Goal: Task Accomplishment & Management: Manage account settings

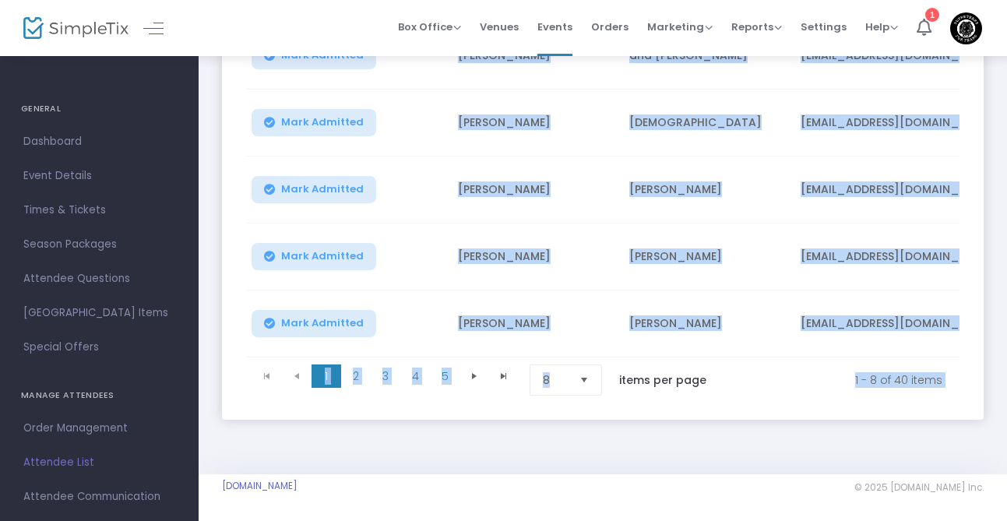
scroll to position [497, 0]
drag, startPoint x: 252, startPoint y: 271, endPoint x: 659, endPoint y: 373, distance: 419.3
click at [659, 373] on kendo-grid "Admission First Name Last Name Email Order ID Section Mark Admitted Michael and…" at bounding box center [602, 84] width 715 height 637
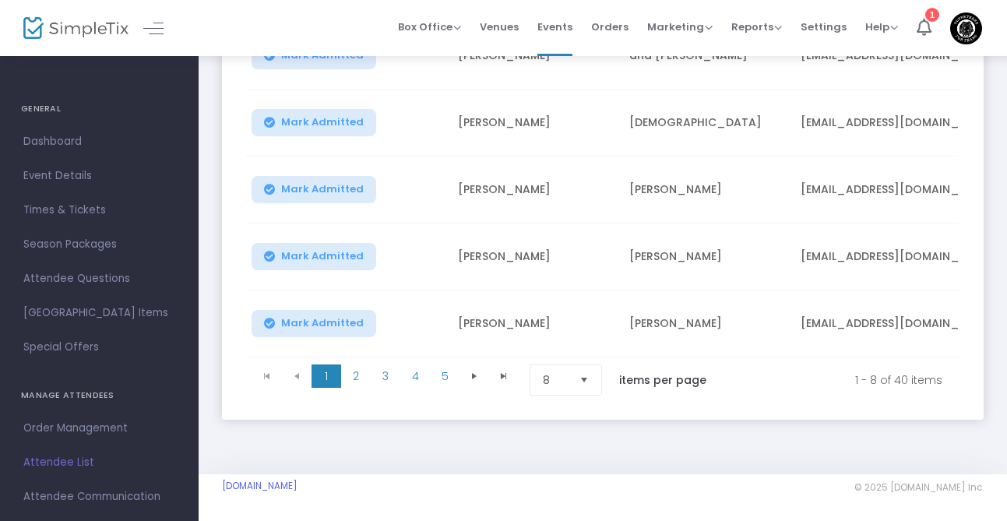
click at [615, 401] on kendo-pager "1 2 3 4 5 1 2 3 4 5 1 - 8 of 40 items 8 items per page" at bounding box center [603, 380] width 714 height 44
click at [573, 375] on span "8" at bounding box center [555, 380] width 37 height 30
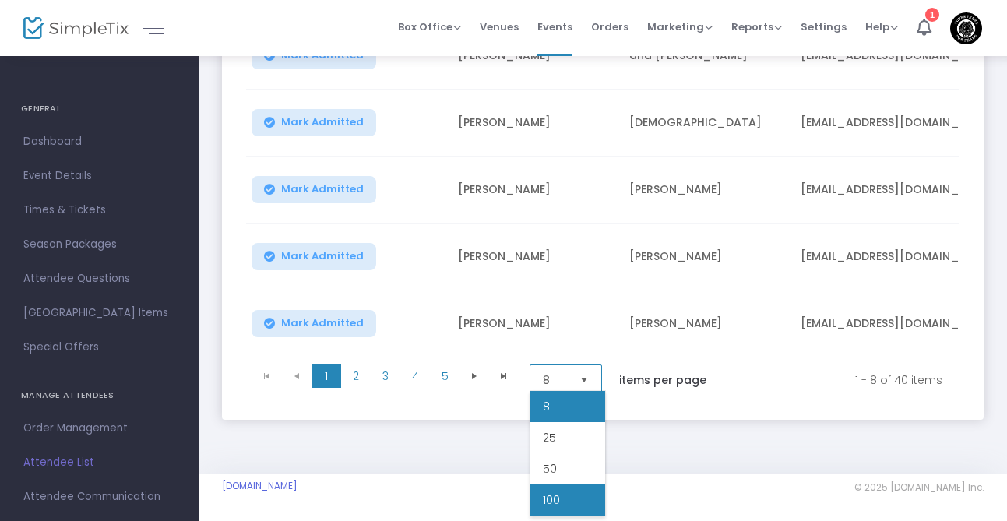
click at [558, 495] on span "100" at bounding box center [551, 500] width 17 height 16
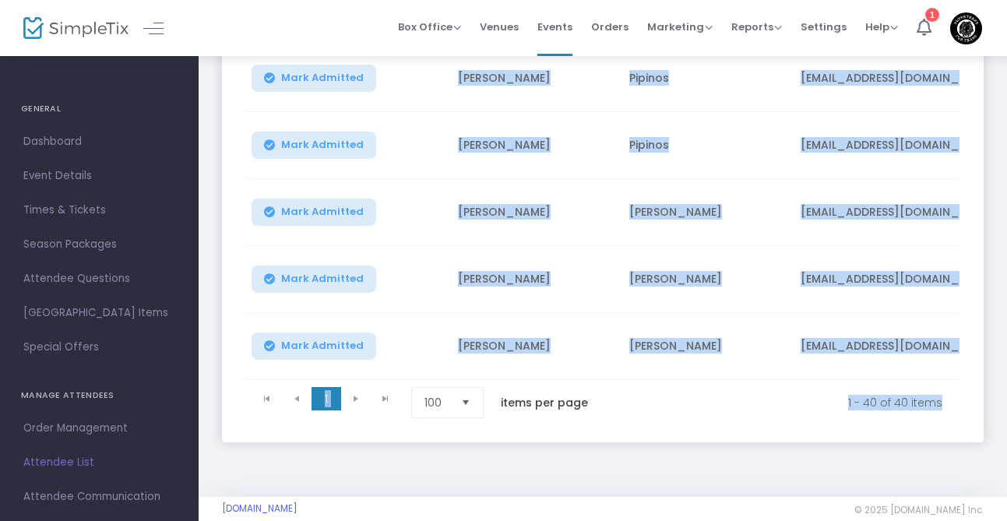
scroll to position [2641, 0]
drag, startPoint x: 254, startPoint y: 276, endPoint x: 931, endPoint y: 306, distance: 677.8
copy div "Admission First Name Last Name Email Order ID Section Mark Admitted Michael and…"
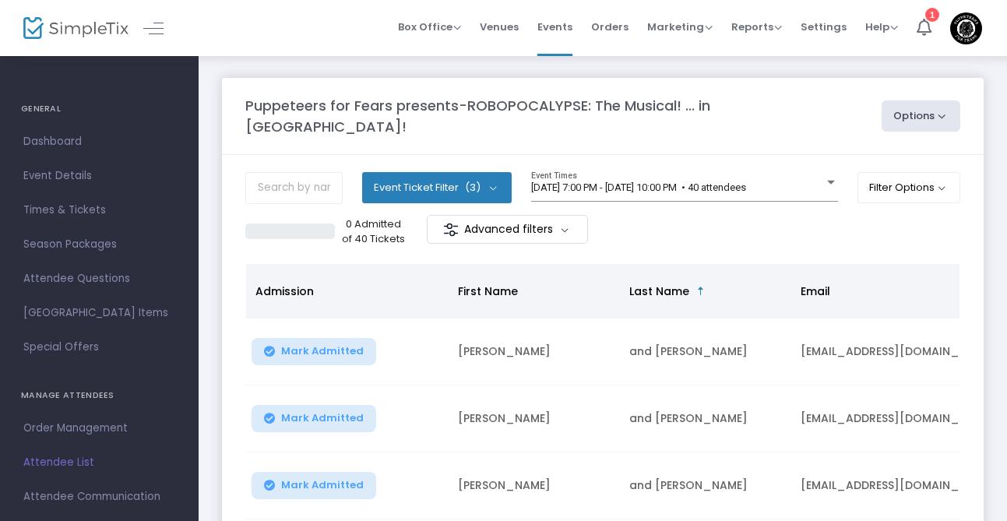
scroll to position [0, 0]
